Goal: Information Seeking & Learning: Compare options

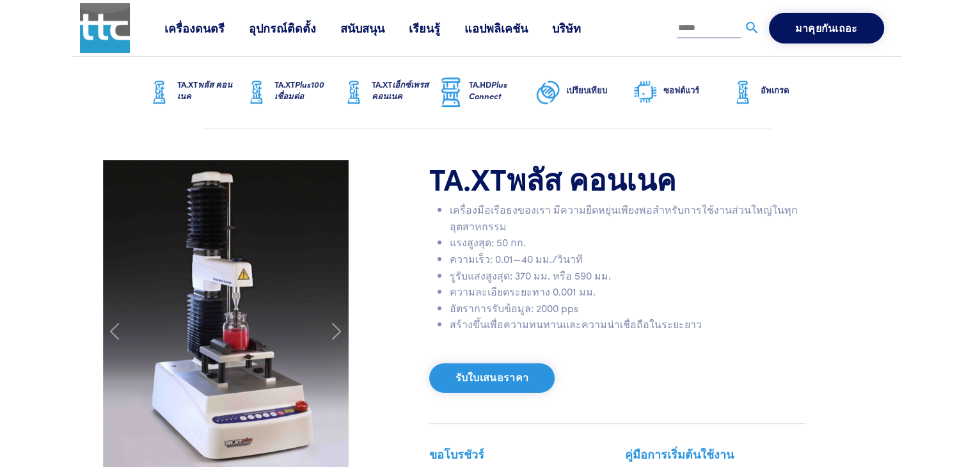
click at [582, 89] on font "เปรียบเทียบ" at bounding box center [586, 90] width 41 height 12
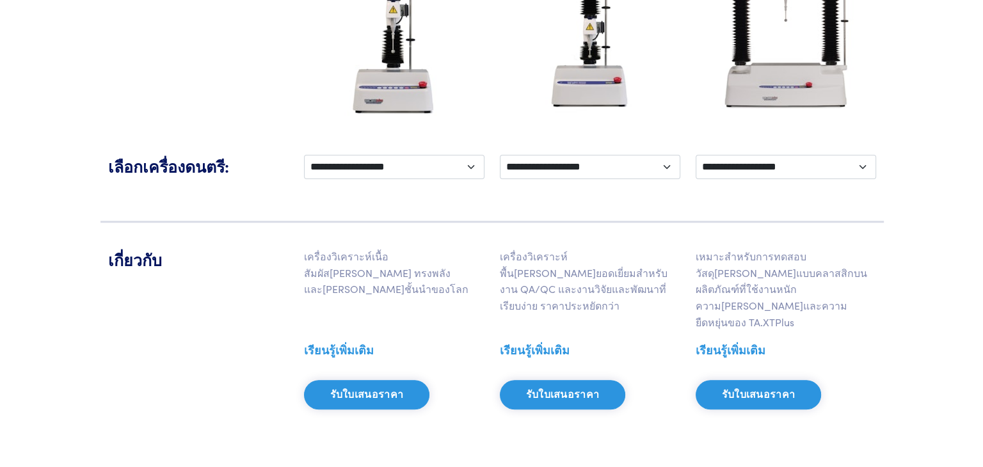
scroll to position [326, 0]
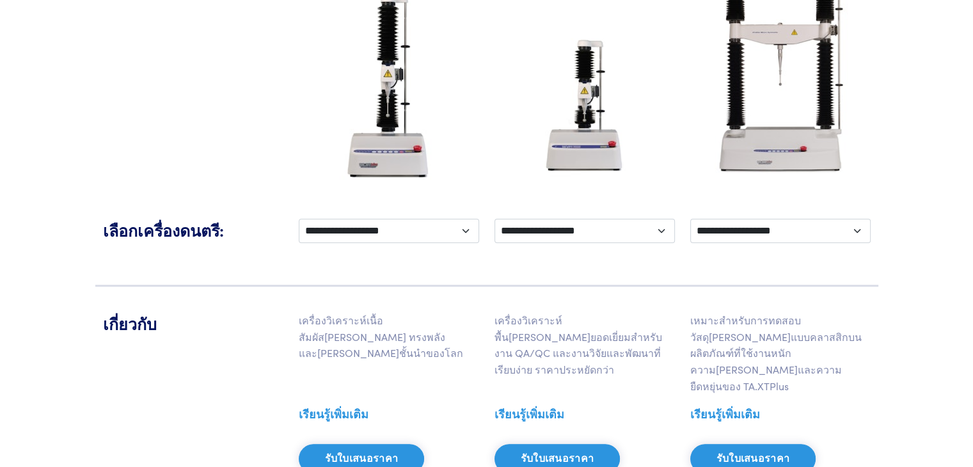
click at [535, 452] on font "รับใบเสนอราคา" at bounding box center [558, 458] width 74 height 12
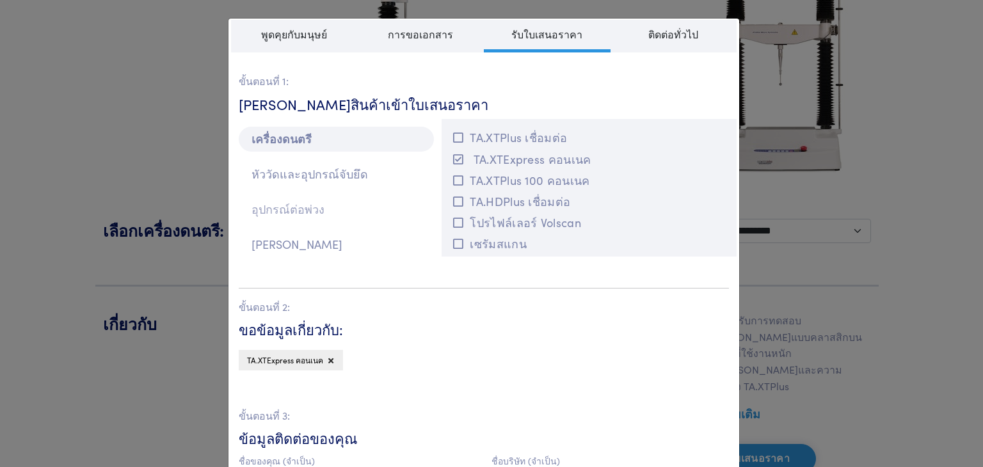
click at [269, 210] on font "อุปกรณ์ต่อพ่วง" at bounding box center [287, 209] width 73 height 16
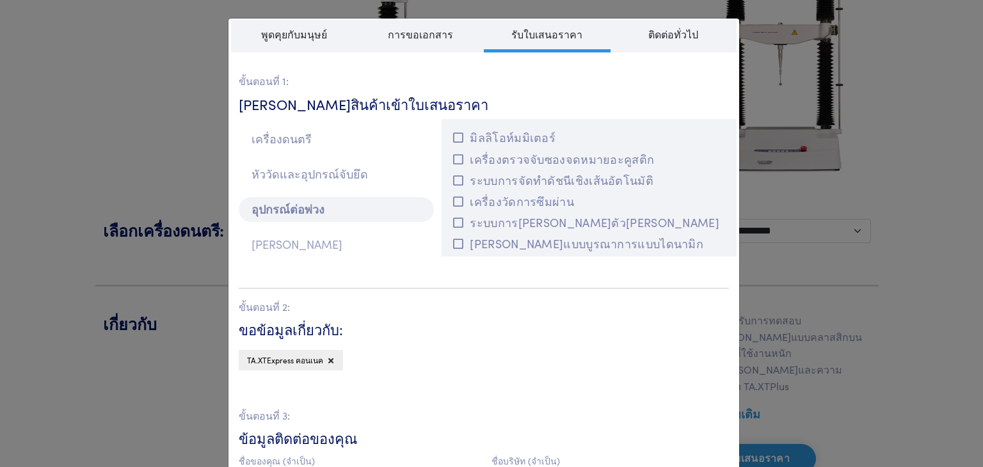
click at [269, 246] on font "[PERSON_NAME]" at bounding box center [296, 244] width 91 height 16
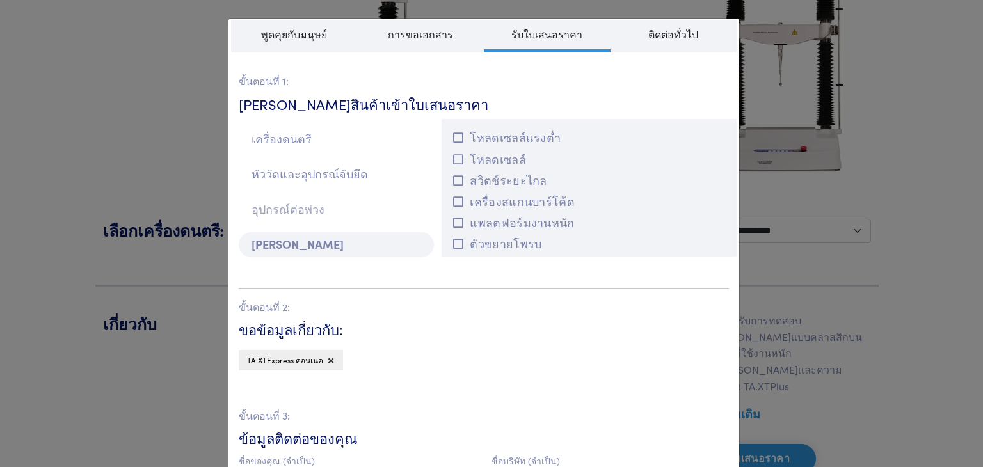
click at [297, 211] on font "อุปกรณ์ต่อพ่วง" at bounding box center [287, 209] width 73 height 16
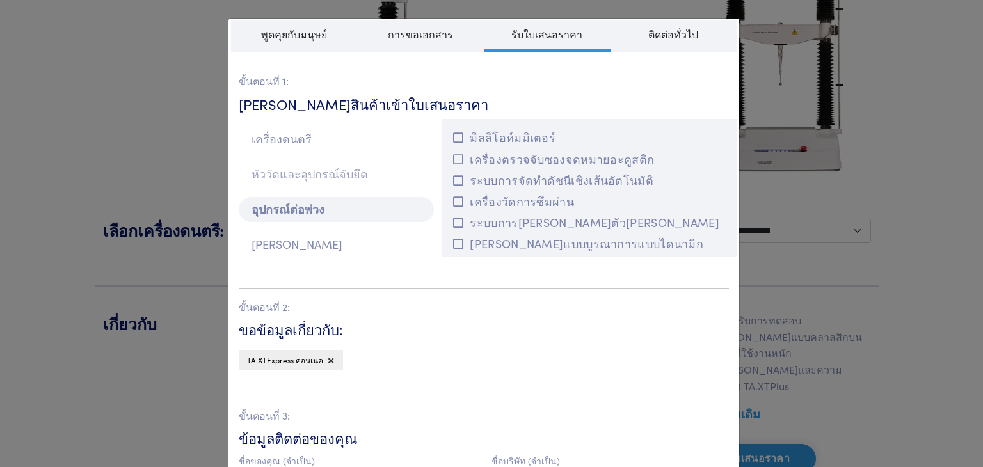
click at [301, 172] on font "หัววัดและอุปกรณ์จับยึด" at bounding box center [309, 174] width 116 height 16
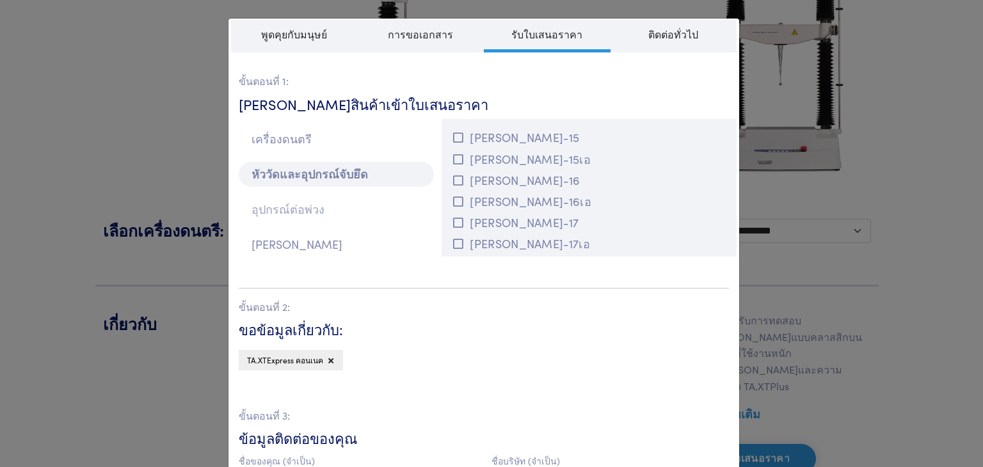
click at [294, 207] on font "อุปกรณ์ต่อพ่วง" at bounding box center [287, 209] width 73 height 16
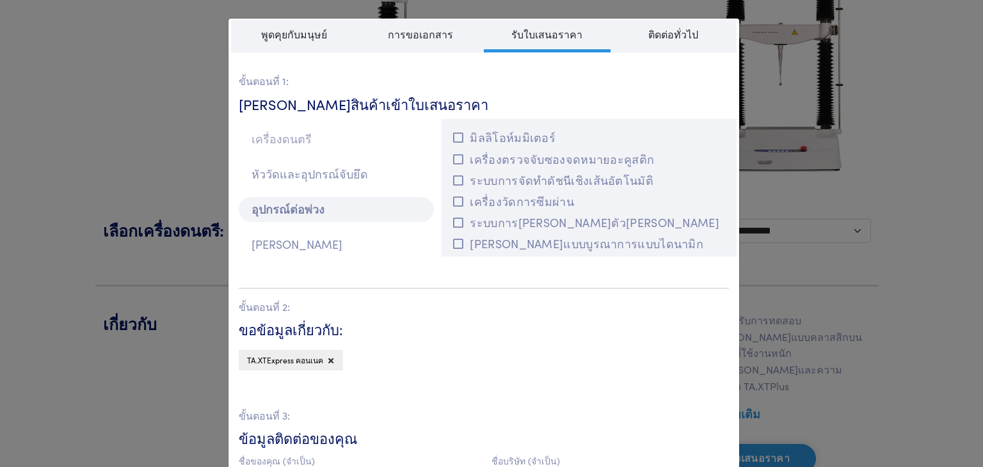
click at [281, 139] on font "เครื่องดนตรี" at bounding box center [281, 139] width 60 height 16
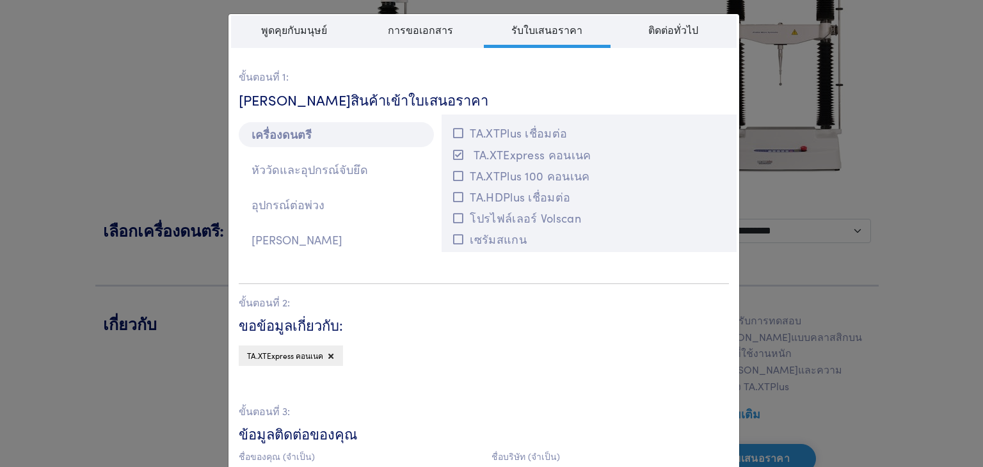
scroll to position [0, 0]
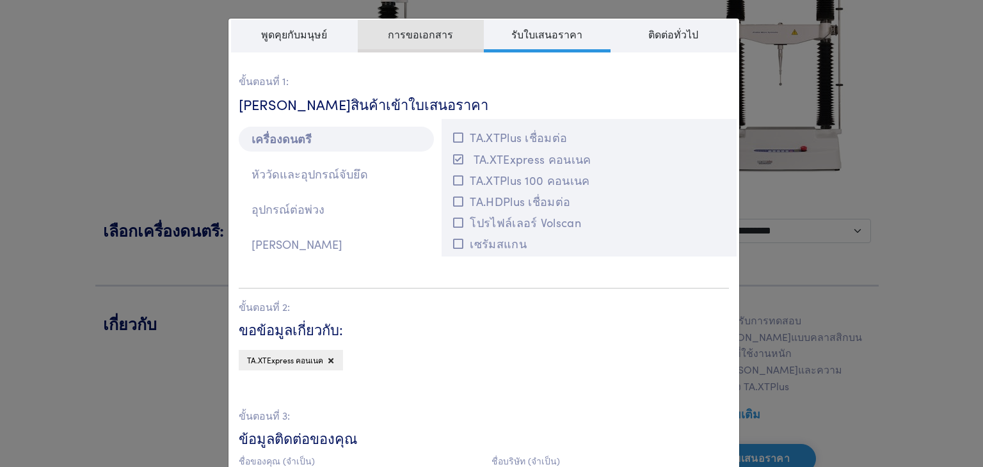
click at [424, 34] on font "การขอเอกสาร" at bounding box center [420, 35] width 65 height 12
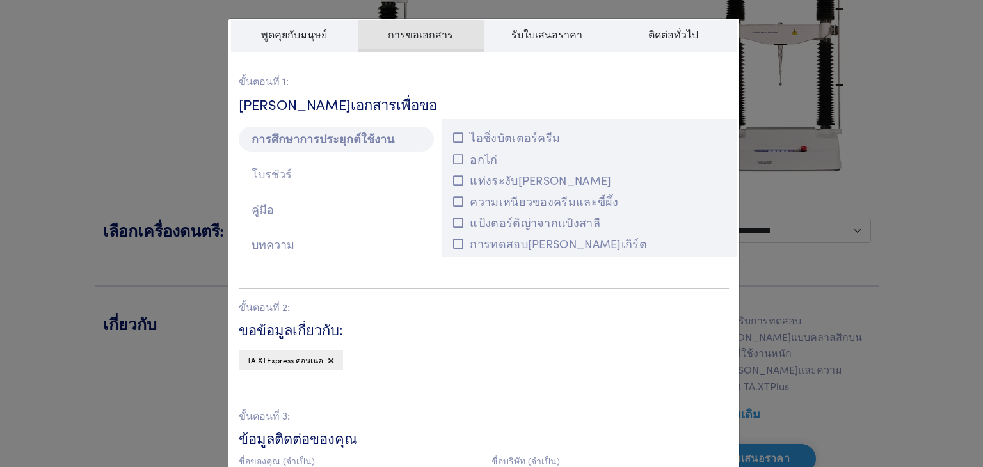
click at [425, 43] on span "การขอเอกสาร" at bounding box center [421, 36] width 127 height 33
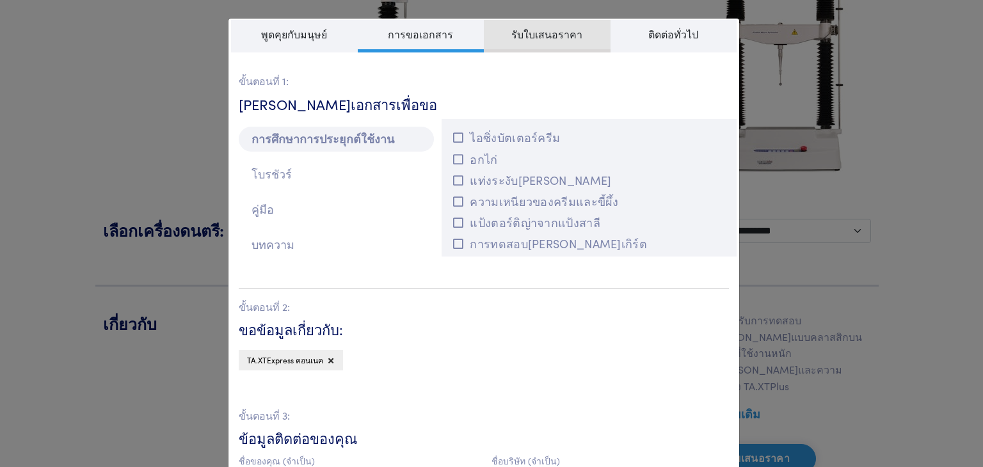
click at [499, 35] on span "รับใบเสนอราคา" at bounding box center [547, 36] width 127 height 33
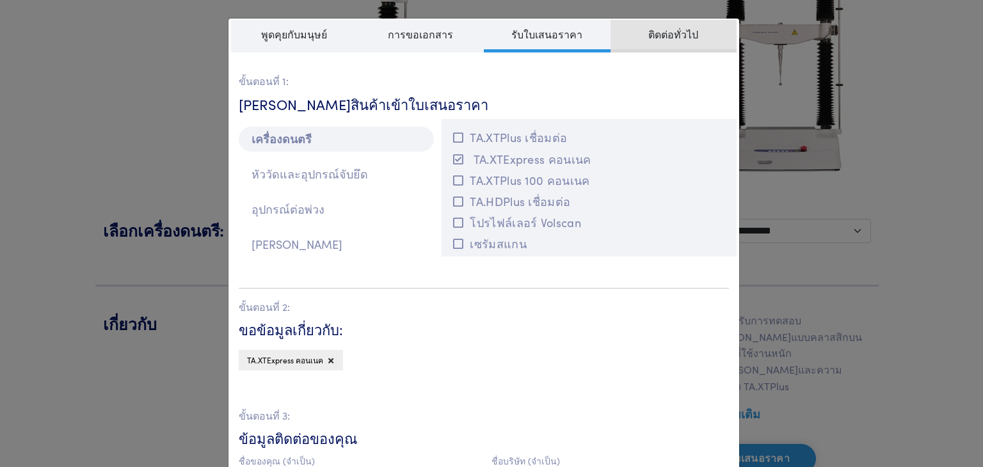
click at [668, 34] on font "ติดต่อทั่วไป" at bounding box center [673, 35] width 50 height 12
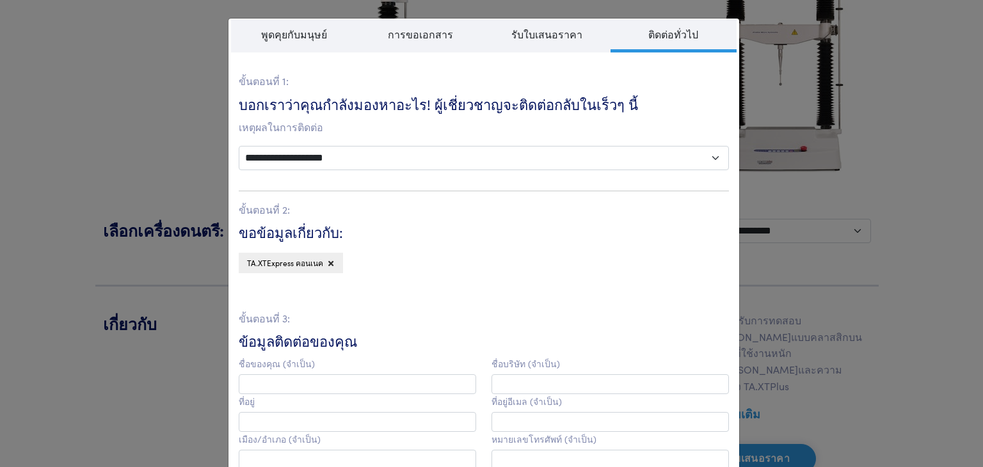
click at [822, 193] on div "**********" at bounding box center [491, 233] width 983 height 467
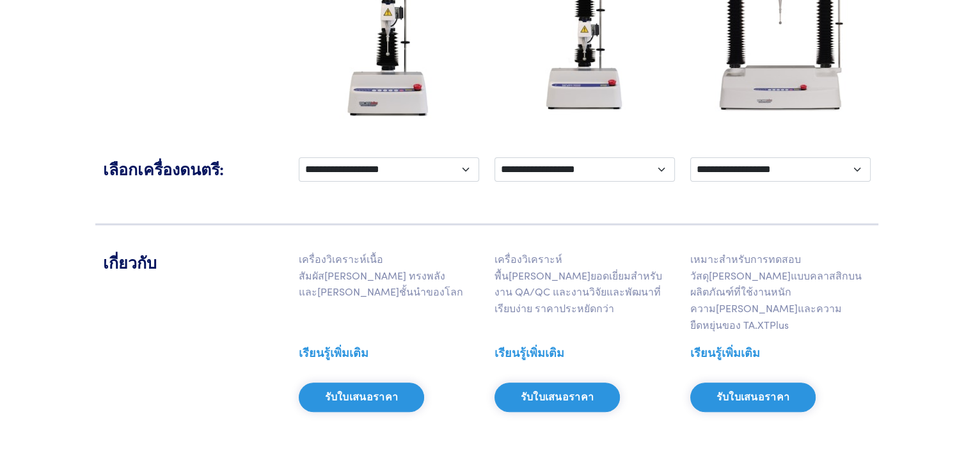
scroll to position [390, 0]
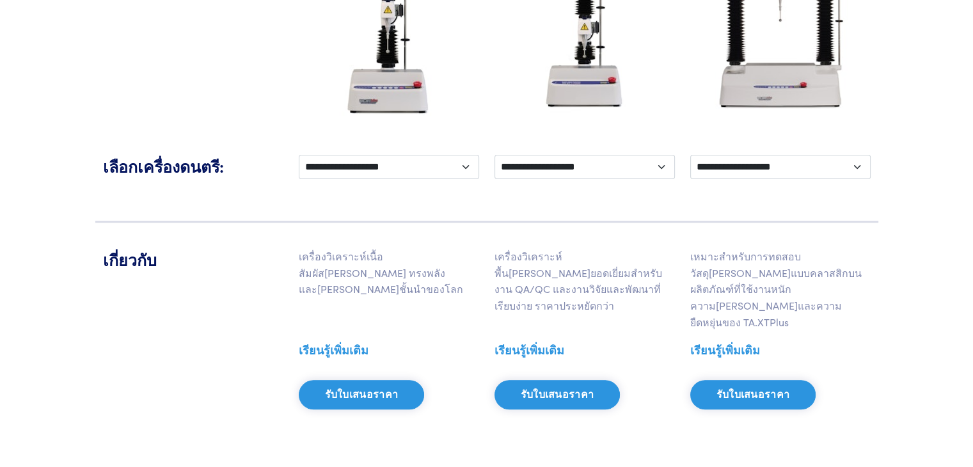
click at [528, 342] on font "เรียนรู้เพิ่มเติม" at bounding box center [530, 350] width 70 height 16
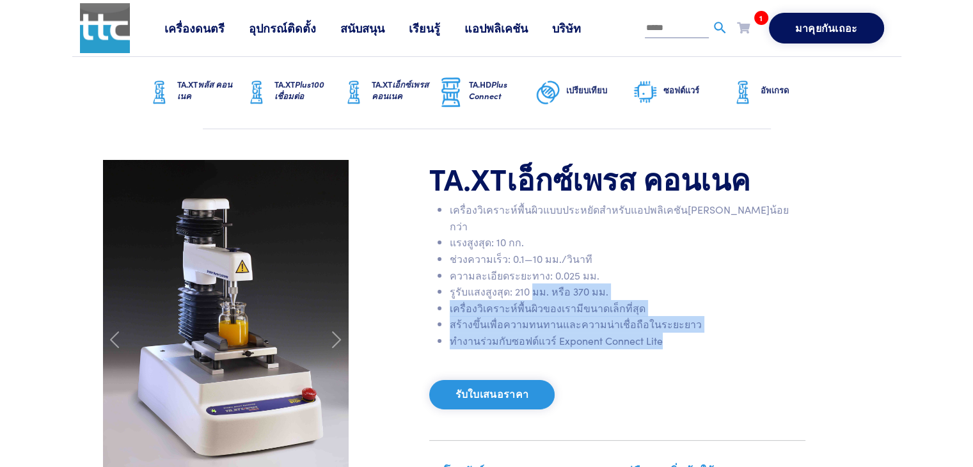
drag, startPoint x: 676, startPoint y: 334, endPoint x: 530, endPoint y: 279, distance: 156.5
click at [530, 279] on ul "เครื่องวิเคราะห์พื้นผิวแบบประหยัดสำหรับแอปพลิเคชัน[PERSON_NAME]น้อยกว่า แรงสูงส…" at bounding box center [617, 275] width 376 height 147
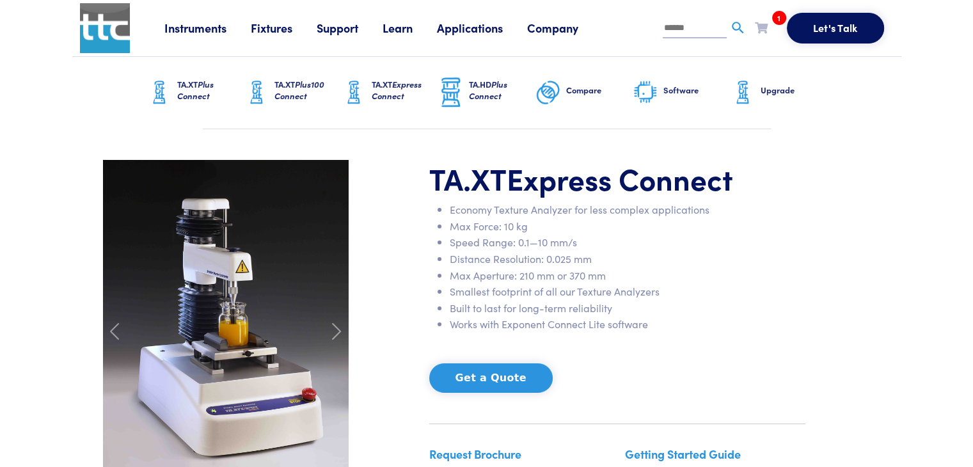
click at [789, 195] on h1 "TA.XT Express Connect" at bounding box center [617, 178] width 376 height 37
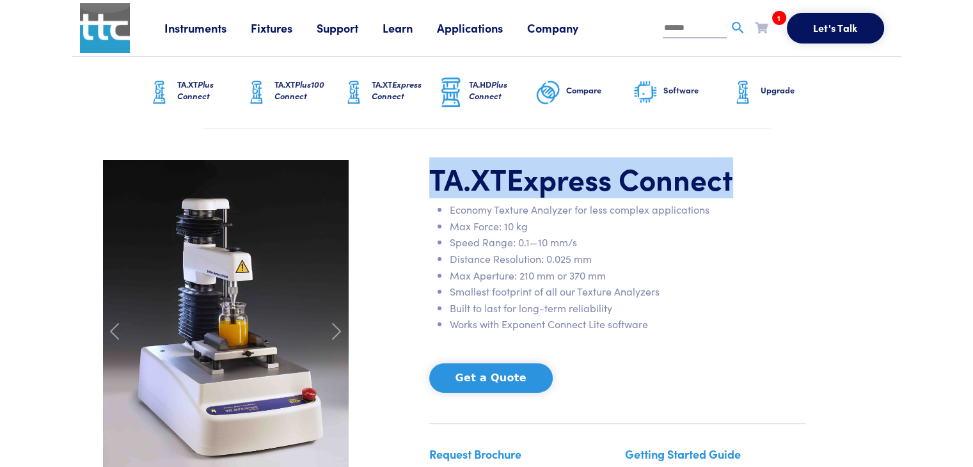
drag, startPoint x: 427, startPoint y: 171, endPoint x: 770, endPoint y: 175, distance: 342.9
click at [770, 175] on div "TA.XT Express Connect Economy Texture Analyzer for less complex applications Ma…" at bounding box center [618, 332] width 392 height 344
copy h1 "TA.XT Express Connect"
